Goal: Transaction & Acquisition: Purchase product/service

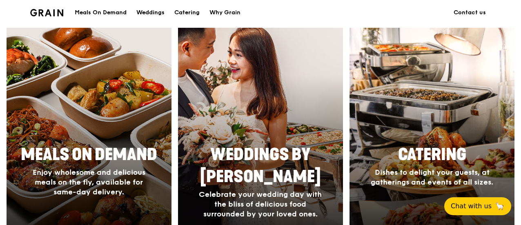
scroll to position [368, 0]
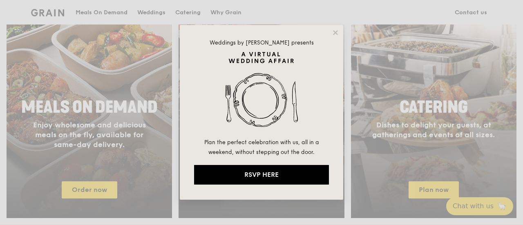
click at [113, 116] on div "Weddings by [PERSON_NAME] presents Plan the perfect celebration with us, all in…" at bounding box center [261, 112] width 523 height 225
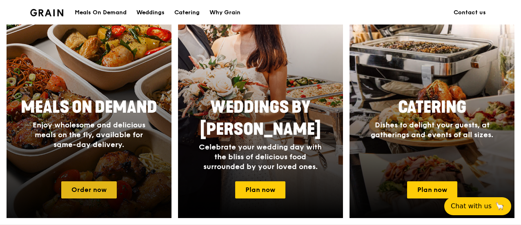
click at [94, 198] on link "Order now" at bounding box center [89, 189] width 56 height 17
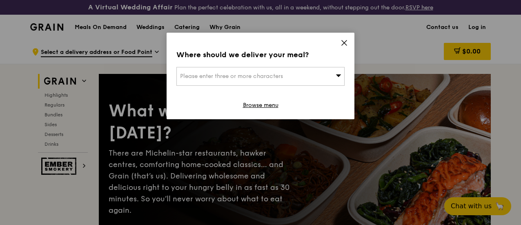
click at [342, 43] on icon at bounding box center [344, 42] width 7 height 7
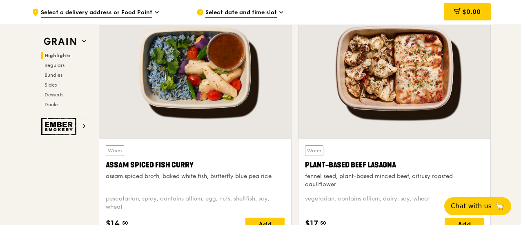
scroll to position [286, 0]
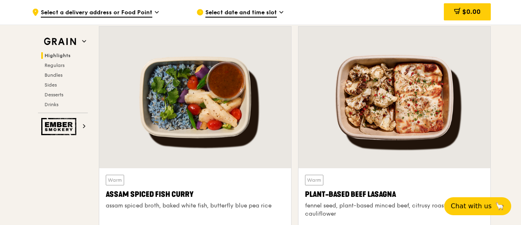
click at [213, 101] on div at bounding box center [195, 98] width 192 height 142
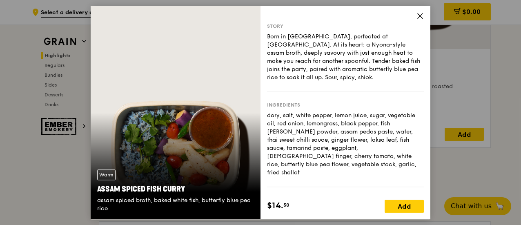
scroll to position [408, 0]
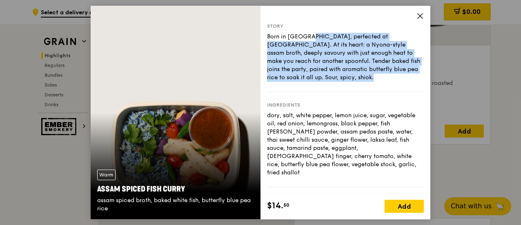
drag, startPoint x: 267, startPoint y: 37, endPoint x: 331, endPoint y: 79, distance: 76.3
click at [331, 79] on div "Born in [GEOGRAPHIC_DATA], perfected at [GEOGRAPHIC_DATA]. At its heart: a Nyon…" at bounding box center [345, 57] width 157 height 49
copy div "Born in [GEOGRAPHIC_DATA], perfected at [GEOGRAPHIC_DATA]. At its heart: a Nyon…"
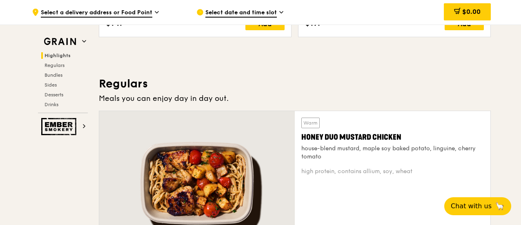
scroll to position [531, 0]
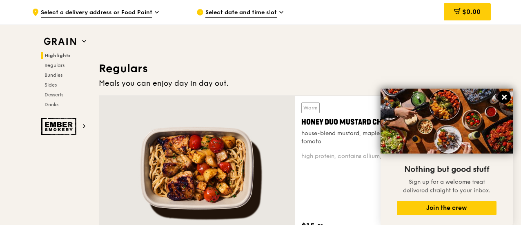
click at [504, 94] on icon at bounding box center [504, 97] width 7 height 7
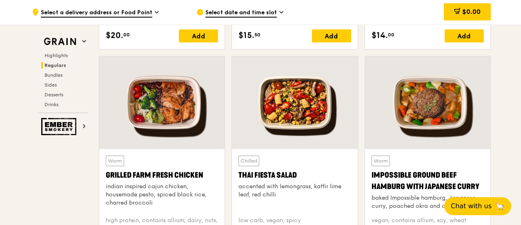
scroll to position [980, 0]
